Goal: Task Accomplishment & Management: Manage account settings

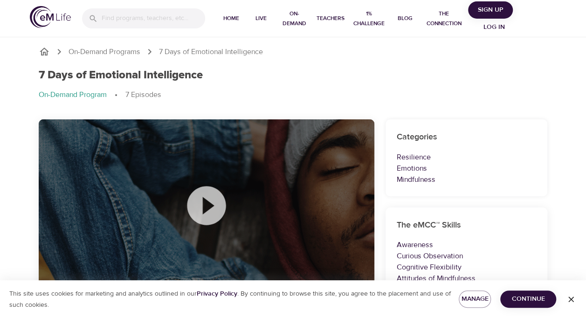
click at [207, 207] on icon at bounding box center [206, 205] width 47 height 47
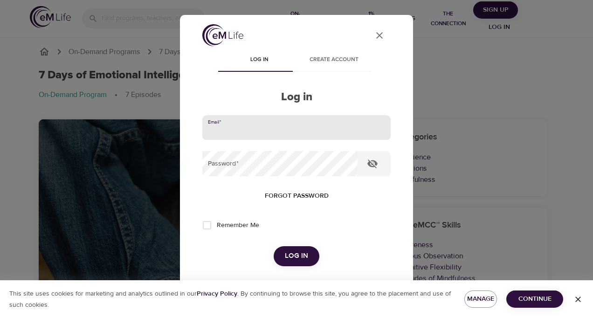
click at [243, 126] on input "email" at bounding box center [296, 127] width 188 height 25
drag, startPoint x: 286, startPoint y: 125, endPoint x: 188, endPoint y: 126, distance: 98.3
click at [188, 126] on div "User Profile Log in Create account Log in Email   * [EMAIL_ADDRESS][DOMAIN_NAME…" at bounding box center [296, 159] width 233 height 288
type input "[EMAIL_ADDRESS][DOMAIN_NAME]"
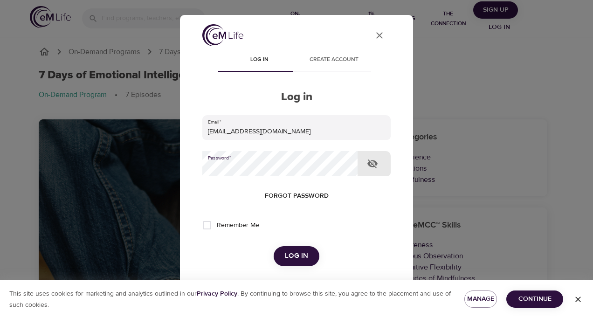
click at [273, 246] on button "Log in" at bounding box center [296, 256] width 46 height 20
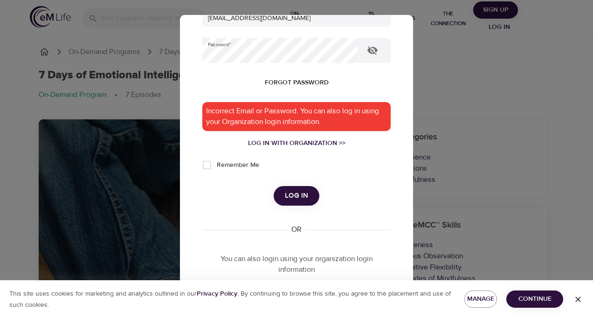
scroll to position [93, 0]
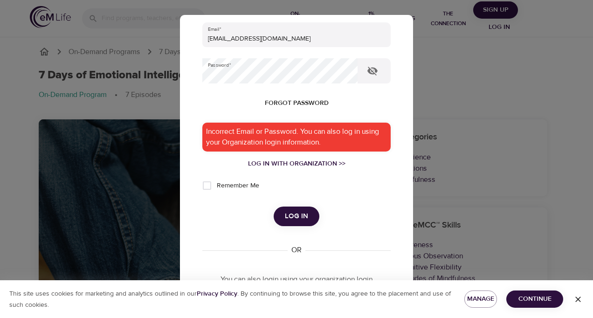
click at [291, 218] on span "Log in" at bounding box center [296, 216] width 23 height 12
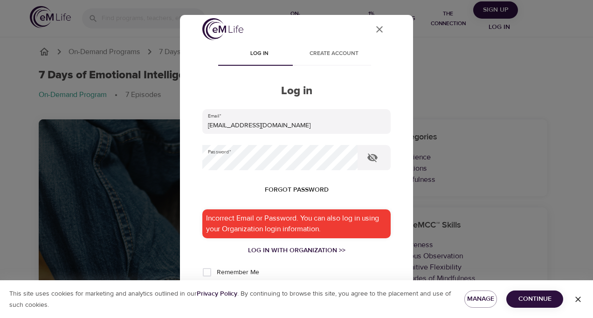
scroll to position [0, 0]
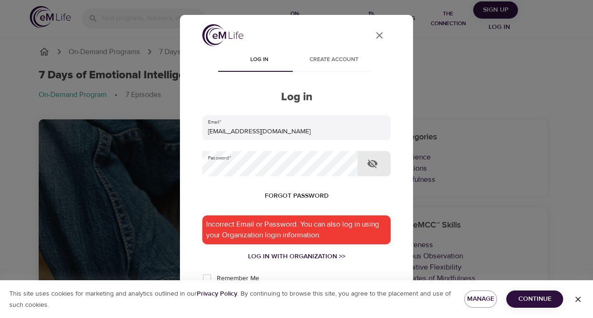
click at [371, 163] on icon "button" at bounding box center [372, 163] width 10 height 9
click at [371, 163] on icon "button" at bounding box center [372, 163] width 10 height 7
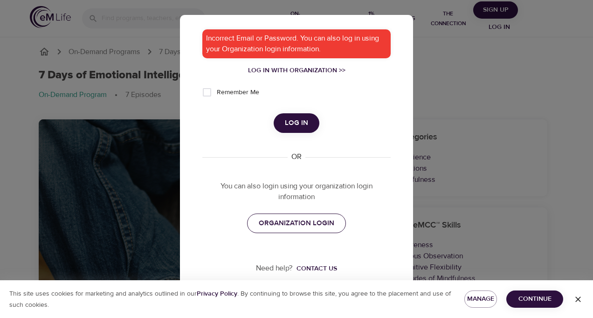
click at [305, 230] on link "ORGANIZATION LOGIN" at bounding box center [296, 223] width 99 height 20
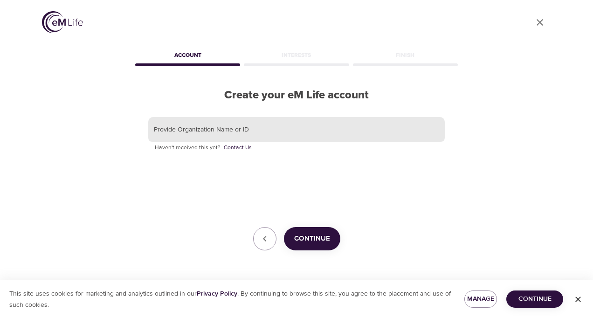
click at [255, 123] on input "text" at bounding box center [296, 129] width 296 height 25
type input "SSPRD"
click at [303, 243] on span "Continue" at bounding box center [312, 238] width 36 height 12
